Goal: Transaction & Acquisition: Purchase product/service

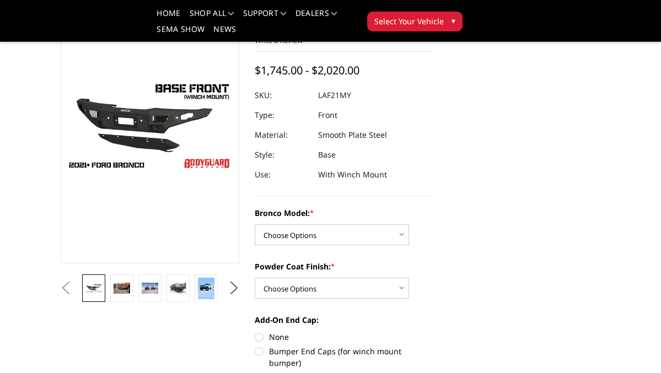
scroll to position [88, 0]
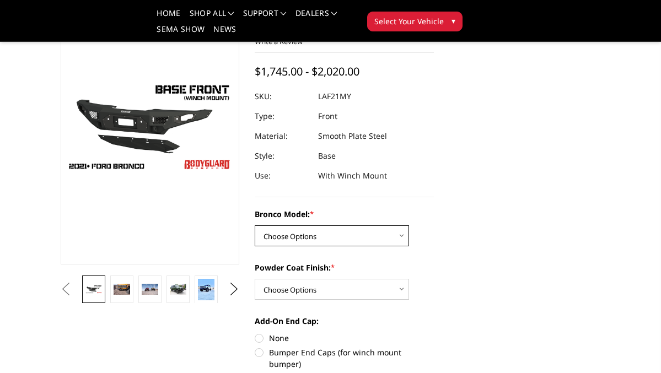
click at [294, 237] on select "Choose Options Base/Badlands/Wildtrak/etc. Raptor" at bounding box center [332, 235] width 154 height 21
select select "4008"
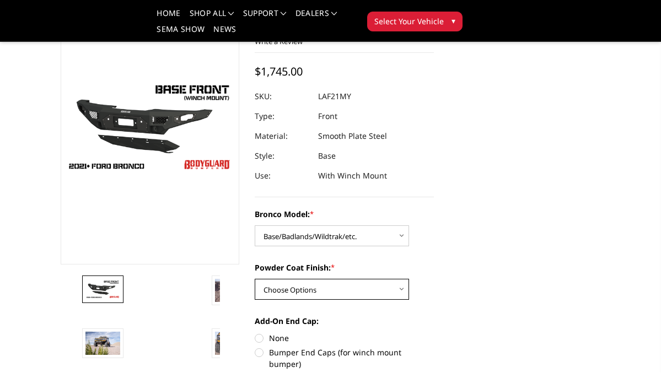
select select "4011"
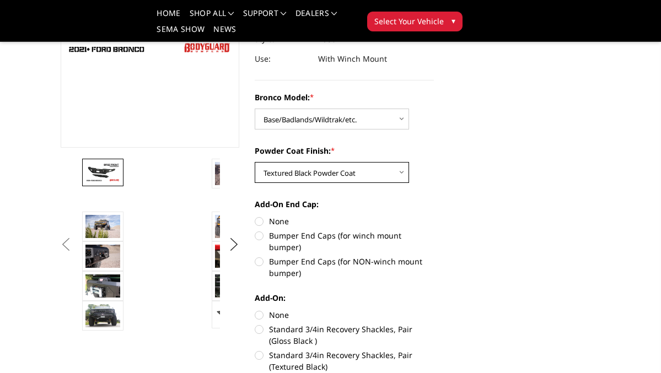
scroll to position [207, 0]
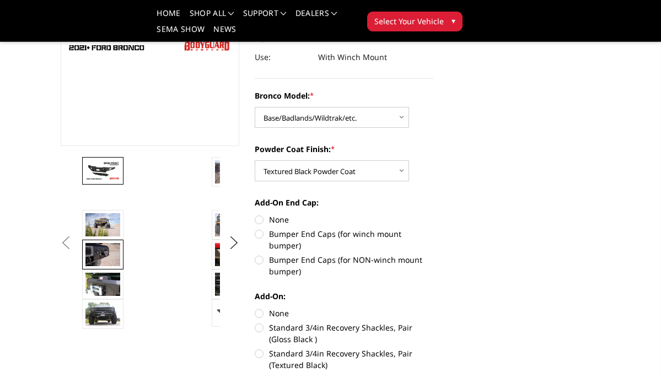
click at [109, 256] on img at bounding box center [102, 254] width 35 height 23
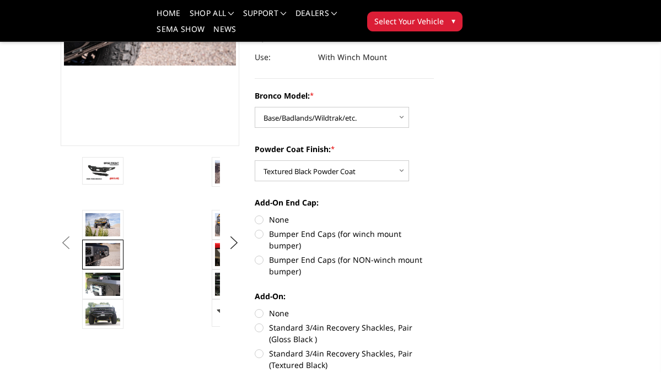
click at [261, 236] on label "Bumper End Caps (for winch mount bumper)" at bounding box center [344, 239] width 179 height 23
click at [434, 214] on input "Bumper End Caps (for winch mount bumper)" at bounding box center [434, 214] width 1 height 1
radio input "true"
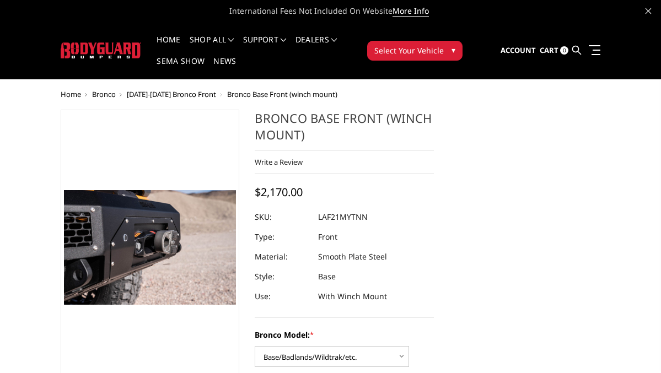
scroll to position [0, 0]
click at [108, 95] on span "Bronco" at bounding box center [104, 94] width 24 height 10
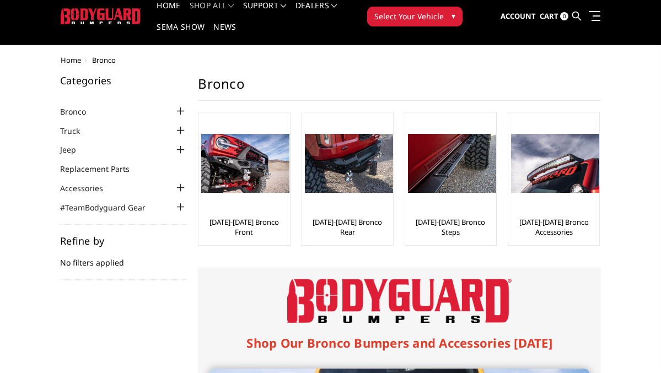
scroll to position [35, 0]
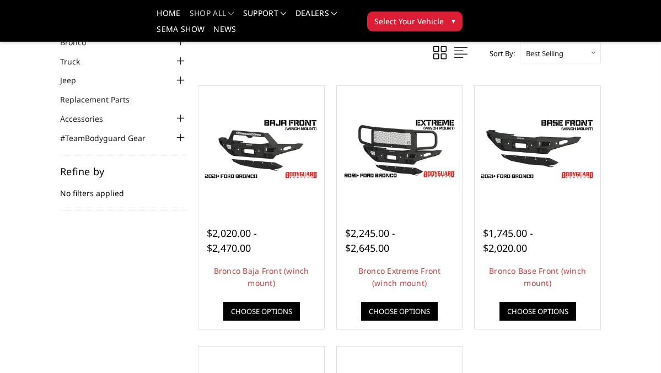
scroll to position [69, 0]
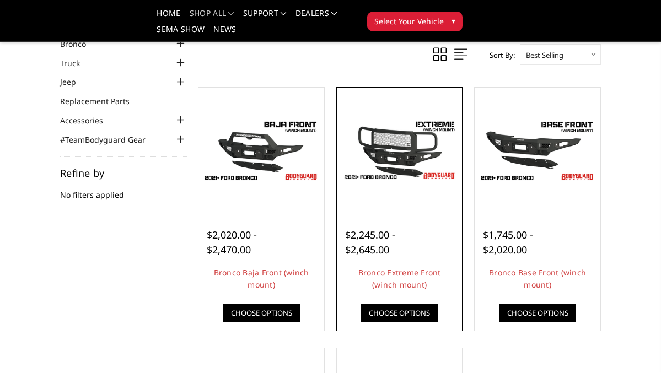
click at [386, 150] on img at bounding box center [400, 150] width 120 height 67
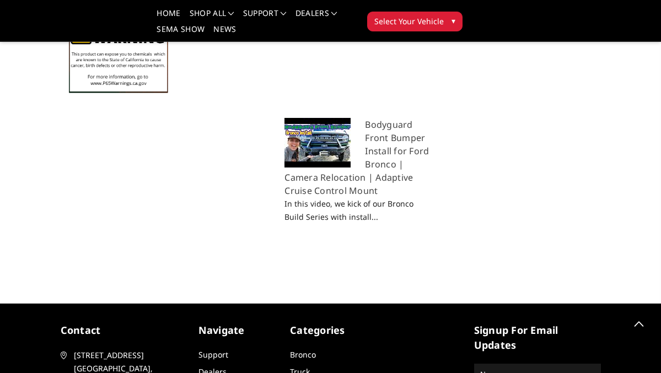
scroll to position [1822, 0]
